Goal: Obtain resource: Download file/media

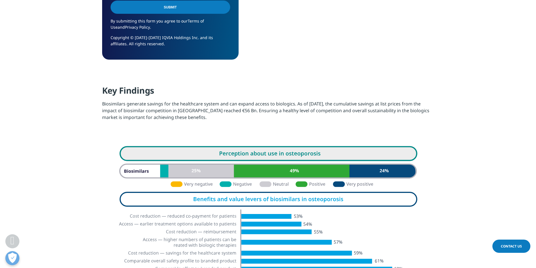
scroll to position [338, 0]
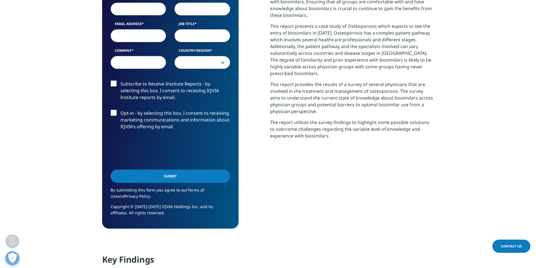
click at [150, 9] on input "First Name" at bounding box center [139, 9] width 56 height 13
type input "Nida"
type input "Konacaklı"
type input "nkonacakli@gmail.com"
click at [194, 35] on input "Job Title" at bounding box center [202, 35] width 56 height 13
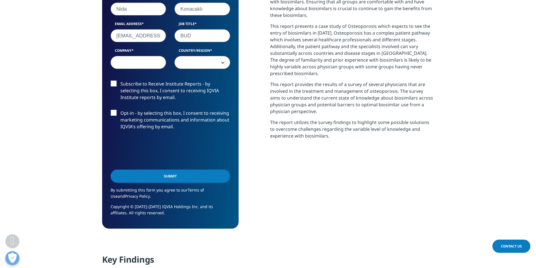
type input "BUD"
click at [146, 65] on input "Company" at bounding box center [139, 62] width 56 height 13
type input "Abdi İbrahim"
click at [220, 64] on span at bounding box center [202, 62] width 55 height 13
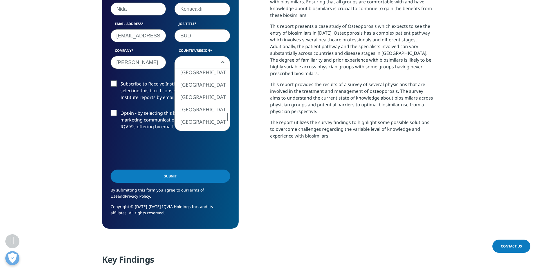
click at [226, 117] on div at bounding box center [227, 117] width 5 height 8
select select "Turkey"
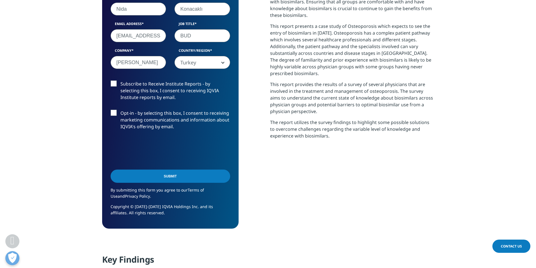
click at [113, 84] on label "Subscribe to Receive Institute Reports - by selecting this box, I consent to re…" at bounding box center [171, 91] width 120 height 23
click at [120, 80] on input "Subscribe to Receive Institute Reports - by selecting this box, I consent to re…" at bounding box center [120, 80] width 0 height 0
click at [114, 113] on label "Opt-in - by selecting this box, I consent to receiving marketing communications…" at bounding box center [171, 121] width 120 height 23
click at [120, 110] on input "Opt-in - by selecting this box, I consent to receiving marketing communications…" at bounding box center [120, 110] width 0 height 0
click at [156, 180] on input "Submit" at bounding box center [171, 176] width 120 height 13
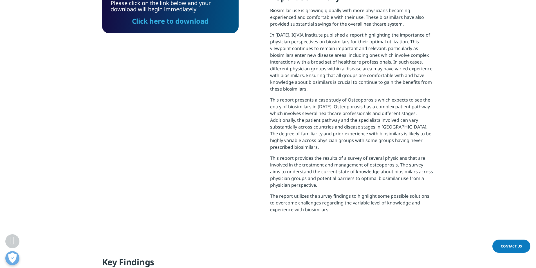
scroll to position [240, 332]
click at [187, 22] on link "Click here to download" at bounding box center [170, 20] width 77 height 9
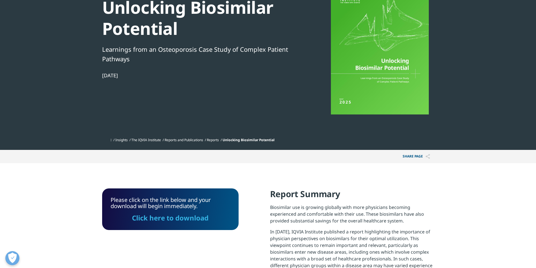
scroll to position [0, 0]
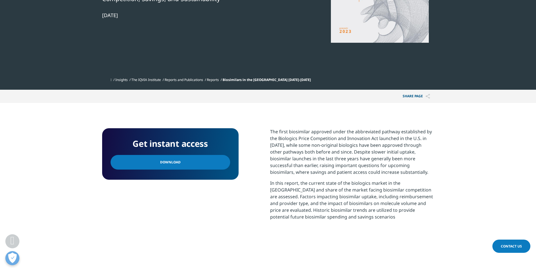
scroll to position [141, 0]
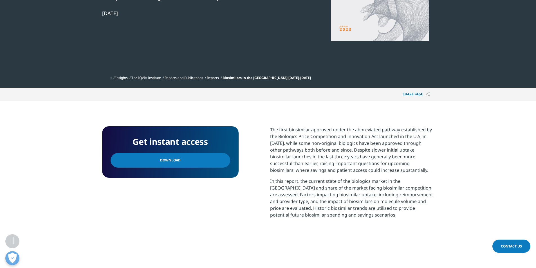
click at [191, 160] on link "Download" at bounding box center [171, 160] width 120 height 15
